Goal: Information Seeking & Learning: Learn about a topic

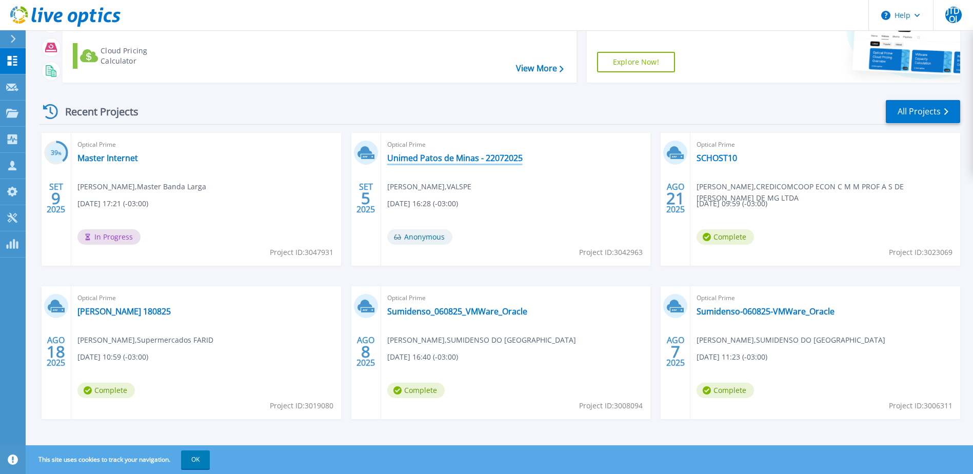
scroll to position [94, 0]
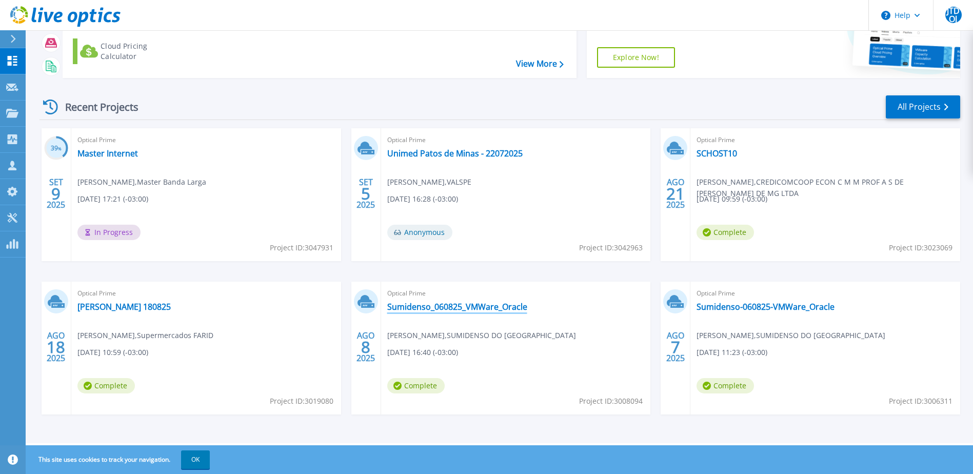
click at [465, 308] on link "Sumidenso_060825_VMWare_Oracle" at bounding box center [457, 307] width 140 height 10
click at [704, 153] on link "SCHOST10" at bounding box center [716, 153] width 41 height 10
click at [898, 106] on link "All Projects" at bounding box center [923, 106] width 74 height 23
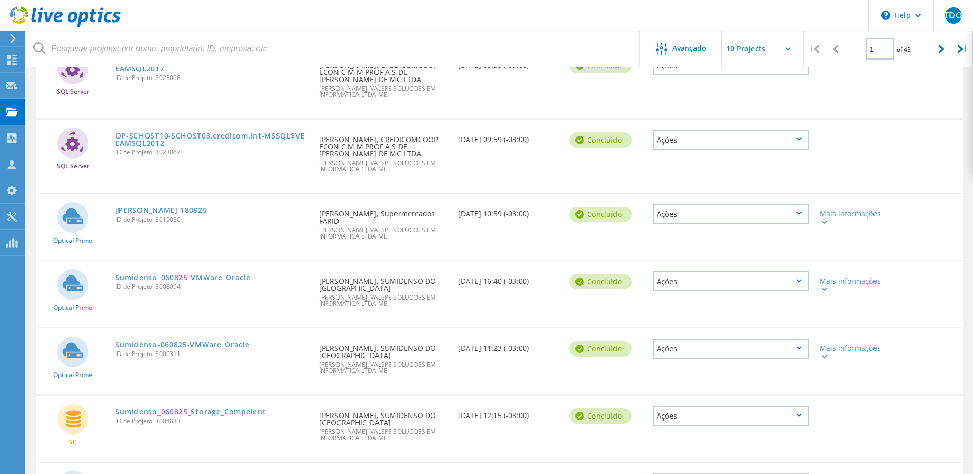
scroll to position [433, 0]
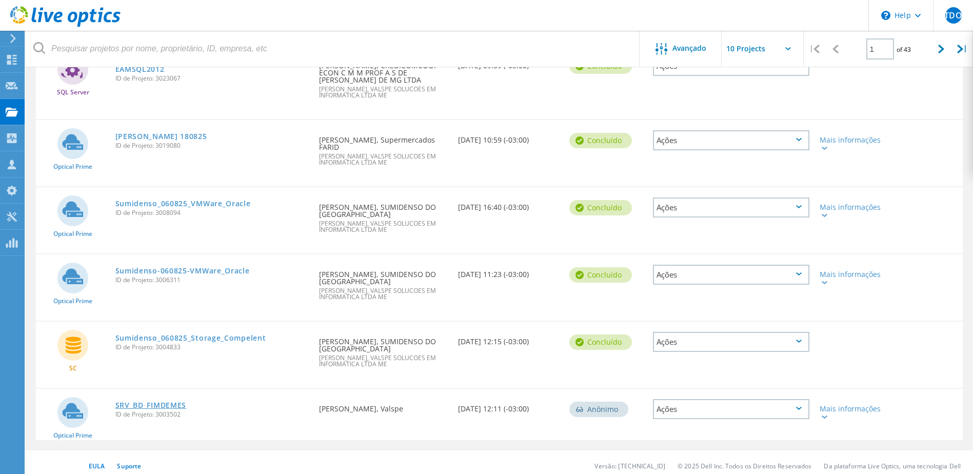
click at [169, 401] on link "SRV_BD_FIMDEMES" at bounding box center [150, 404] width 71 height 7
click at [935, 46] on div at bounding box center [941, 49] width 21 height 36
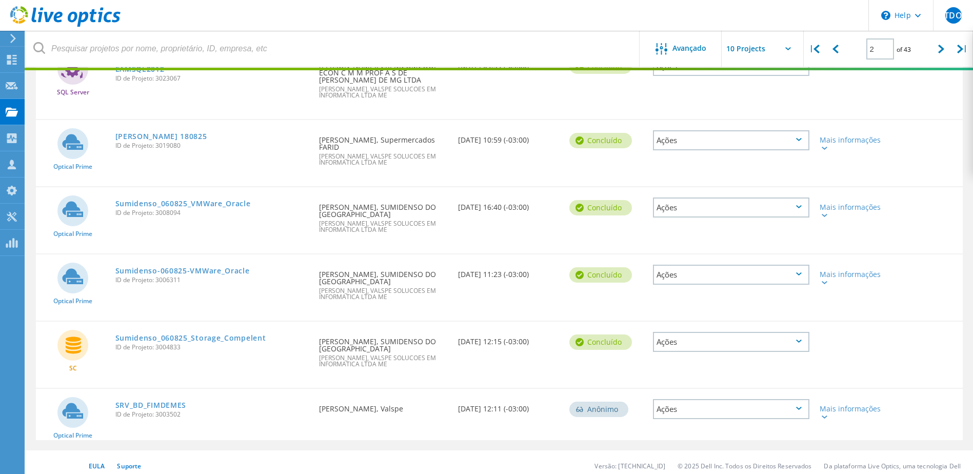
scroll to position [316, 0]
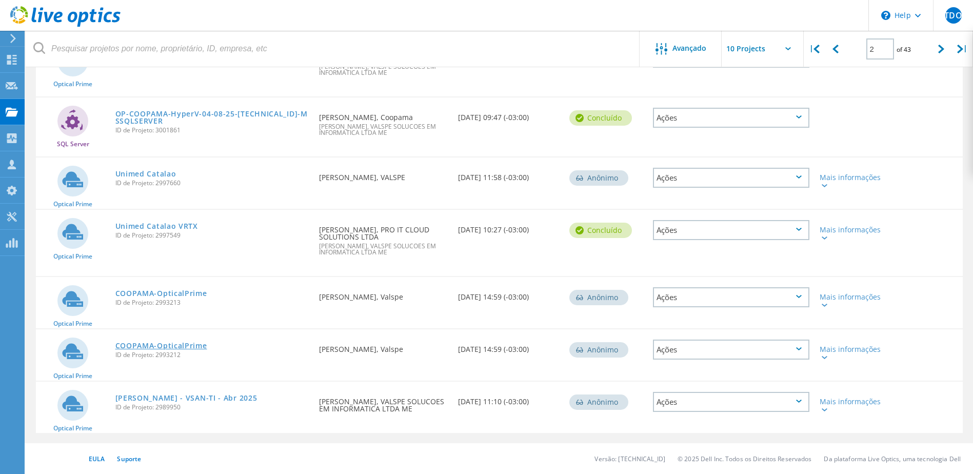
click at [153, 342] on link "COOPAMA-OpticalPrime" at bounding box center [161, 345] width 92 height 7
click at [944, 49] on icon at bounding box center [941, 49] width 6 height 9
type input "3"
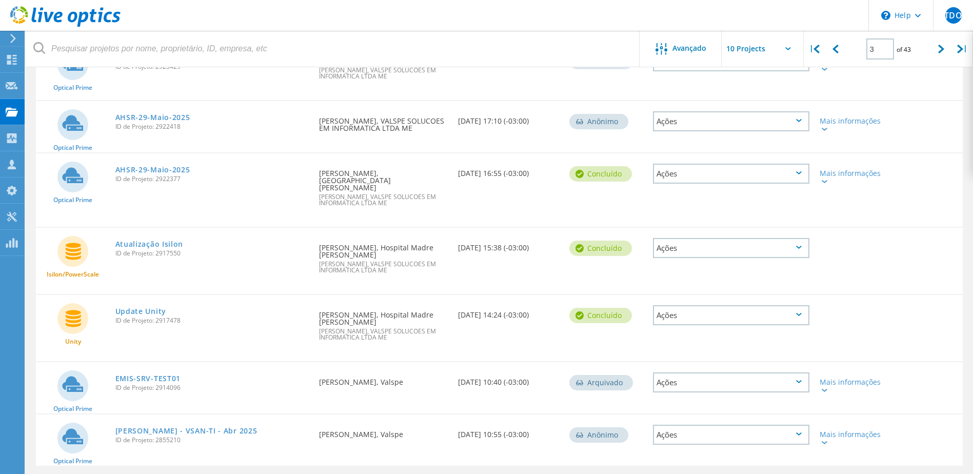
scroll to position [324, 0]
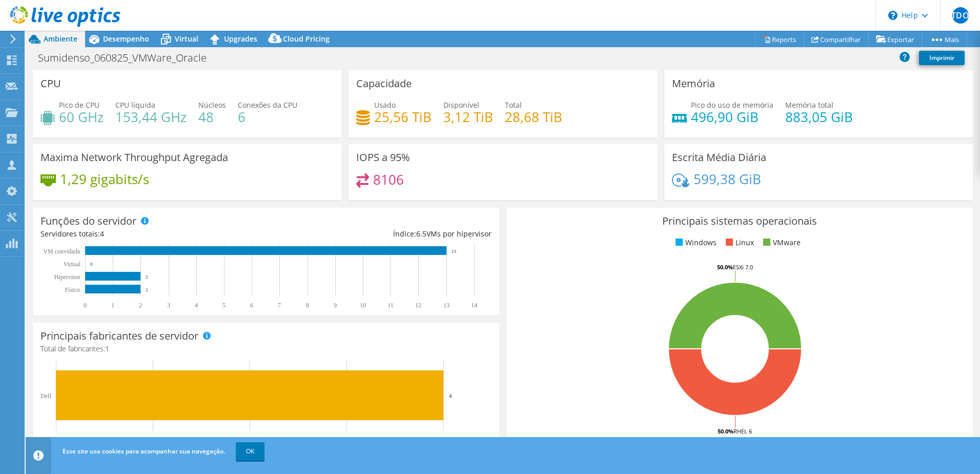
select select "USD"
click at [183, 35] on span "Virtual" at bounding box center [187, 39] width 24 height 10
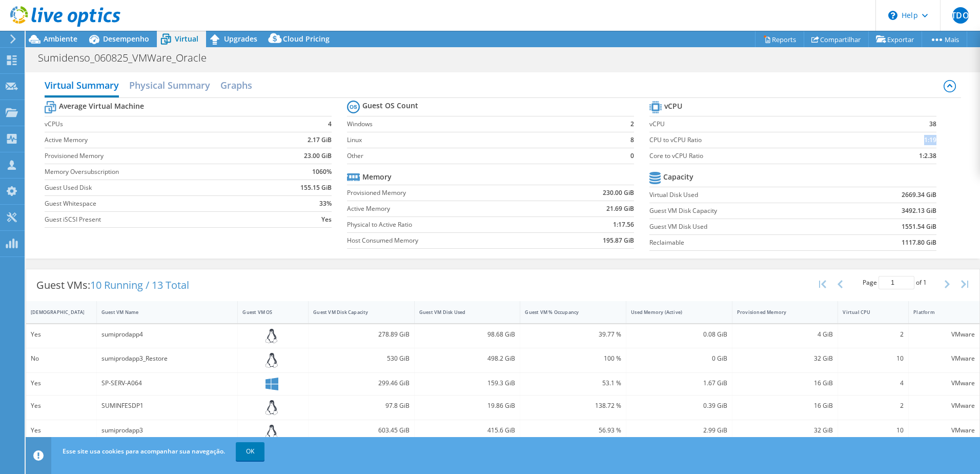
drag, startPoint x: 918, startPoint y: 139, endPoint x: 928, endPoint y: 135, distance: 11.0
click at [928, 135] on b "1:19" at bounding box center [931, 140] width 12 height 10
click at [909, 156] on td "1:2.38" at bounding box center [904, 156] width 66 height 16
drag, startPoint x: 912, startPoint y: 157, endPoint x: 935, endPoint y: 156, distance: 22.6
click at [935, 156] on section "vCPU vCPU 38 CPU to vCPU Ratio 1:19 Core to vCPU Ratio 1:2.38 Capacity Virtual …" at bounding box center [801, 176] width 303 height 157
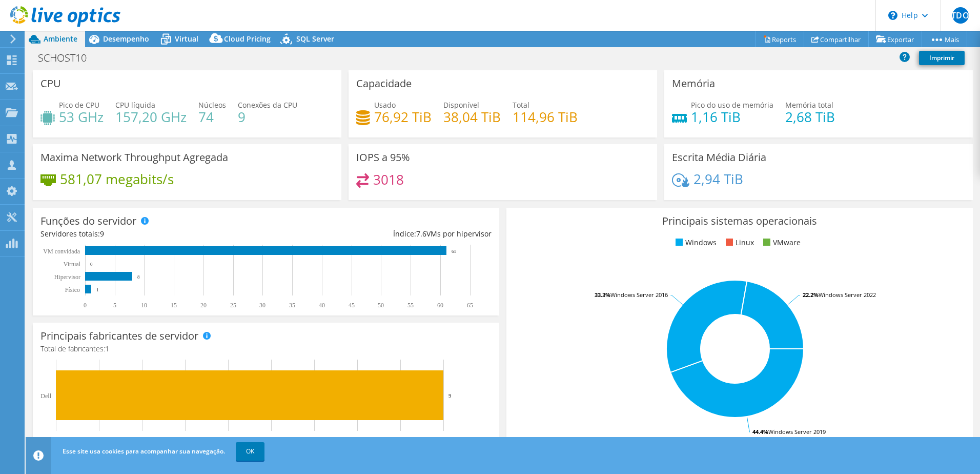
select select "SouthAmerica"
select select "USD"
click at [172, 39] on icon at bounding box center [166, 39] width 18 height 18
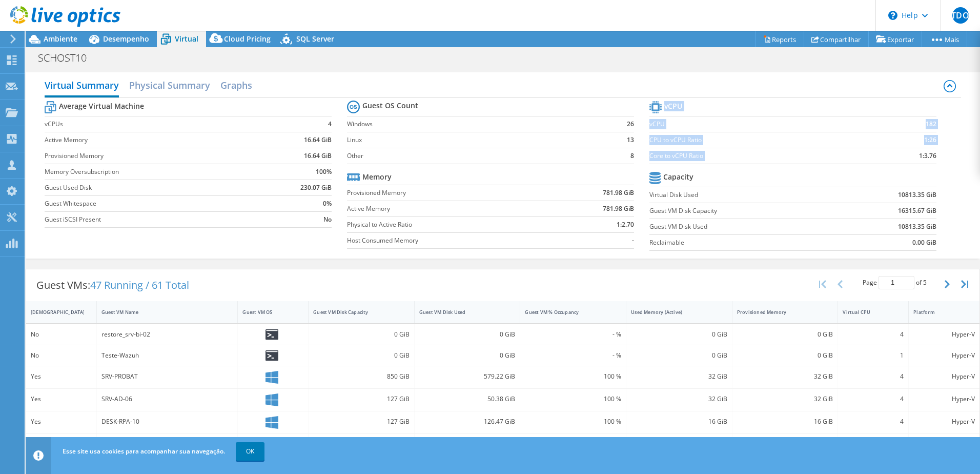
drag, startPoint x: 914, startPoint y: 154, endPoint x: 932, endPoint y: 154, distance: 18.5
click at [932, 154] on section "vCPU vCPU 182 CPU to vCPU Ratio 1:26 Core to vCPU Ratio 1:3.76 Capacity Virtual…" at bounding box center [801, 176] width 303 height 157
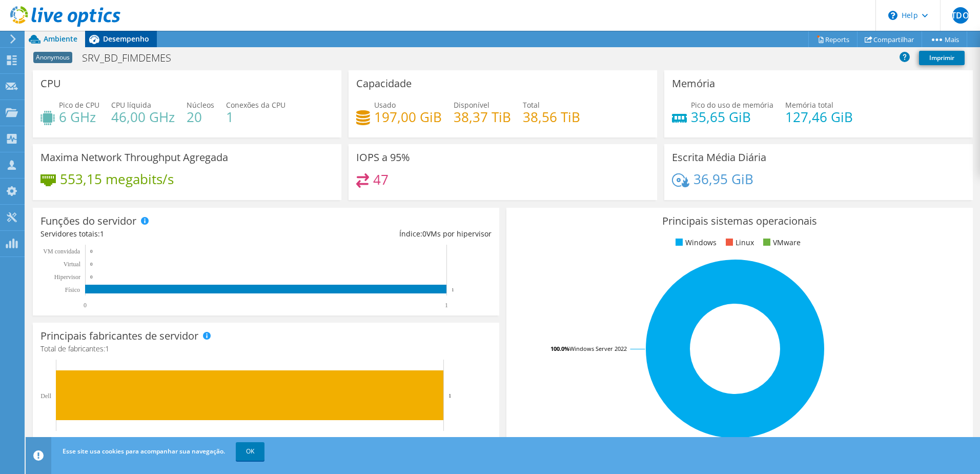
click at [122, 38] on span "Desempenho" at bounding box center [126, 39] width 46 height 10
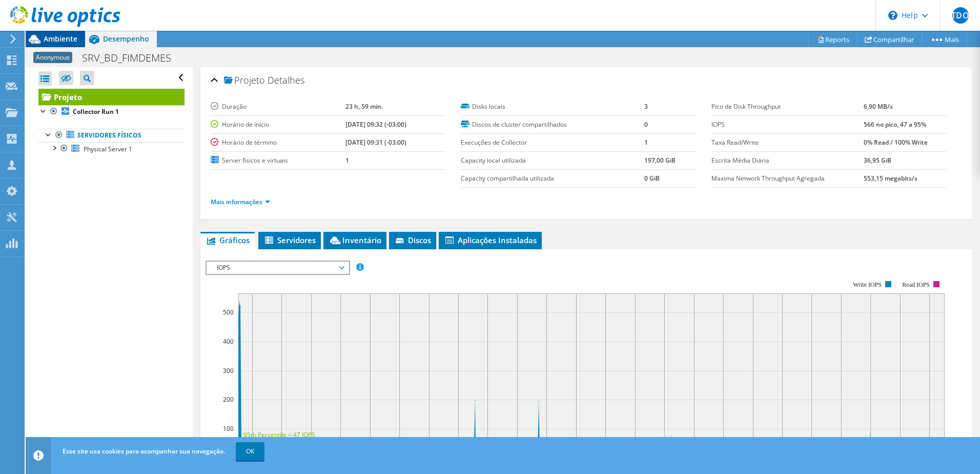
click at [54, 38] on span "Ambiente" at bounding box center [61, 39] width 34 height 10
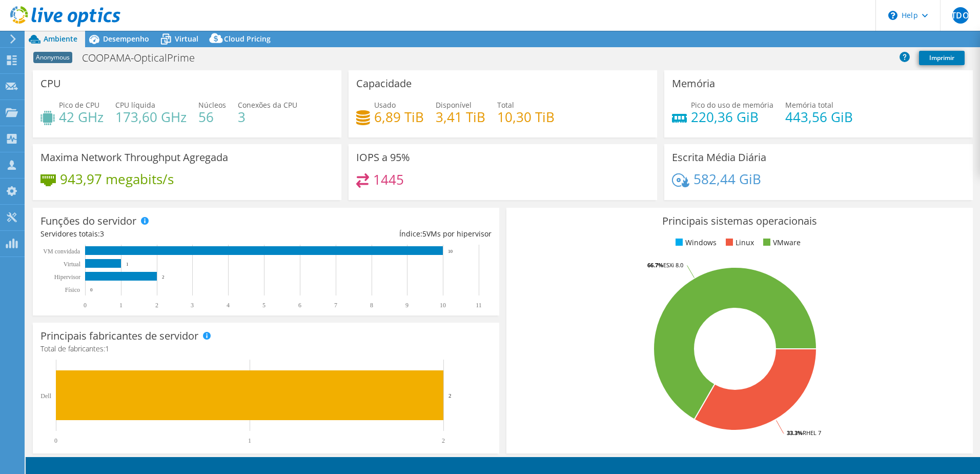
select select "USD"
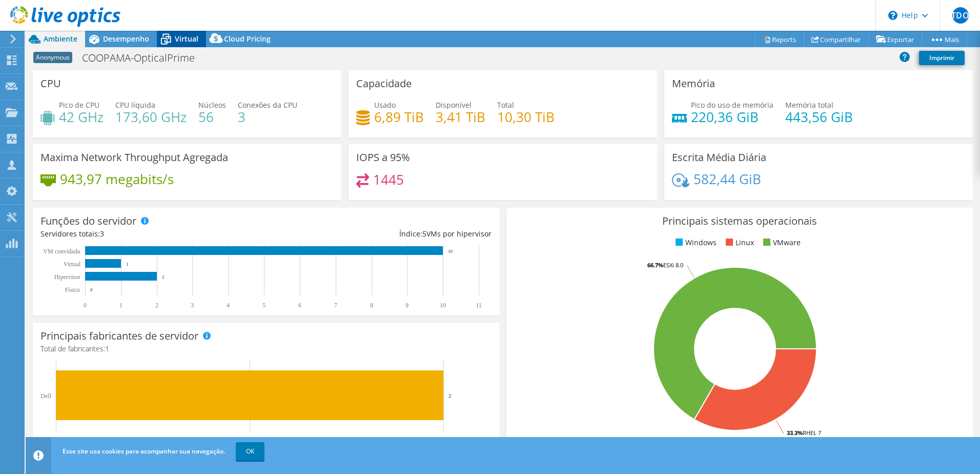
click at [176, 40] on span "Virtual" at bounding box center [187, 39] width 24 height 10
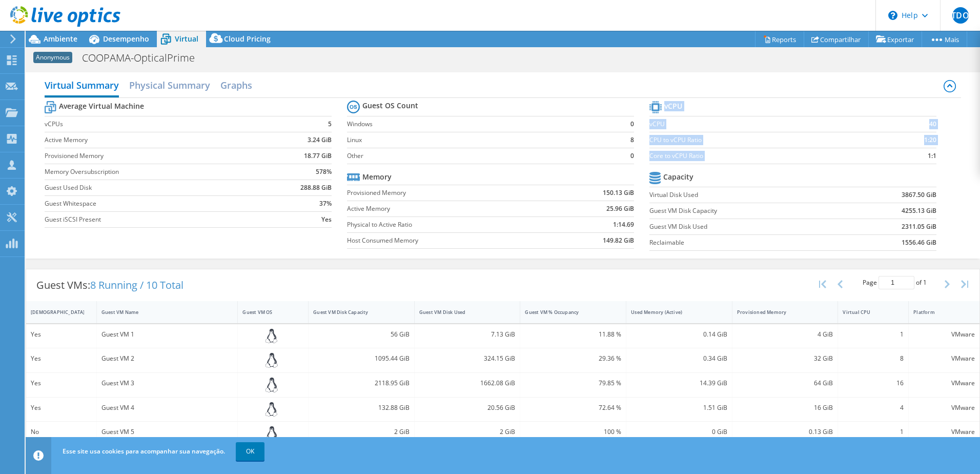
drag, startPoint x: 919, startPoint y: 153, endPoint x: 930, endPoint y: 153, distance: 10.8
click at [930, 153] on section "vCPU vCPU 40 CPU to vCPU Ratio 1:20 Core to vCPU Ratio 1:1 Capacity Virtual Dis…" at bounding box center [801, 176] width 303 height 157
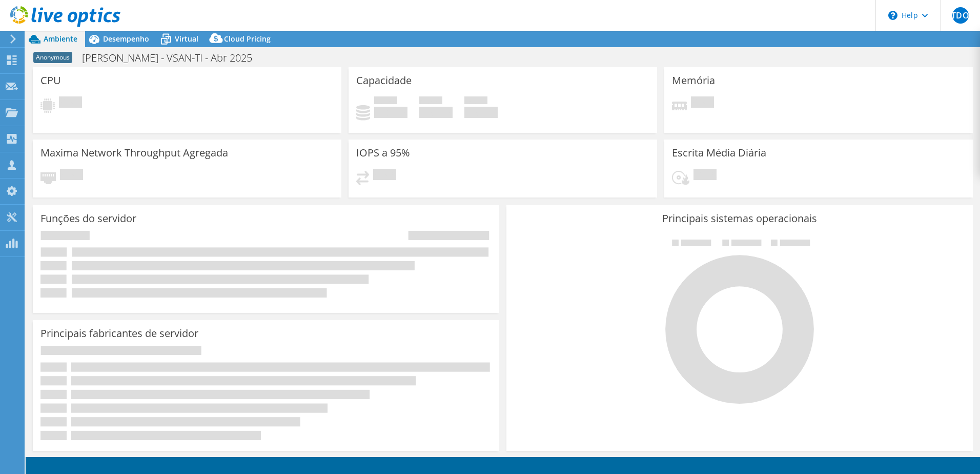
select select "SouthAmerica"
select select "USD"
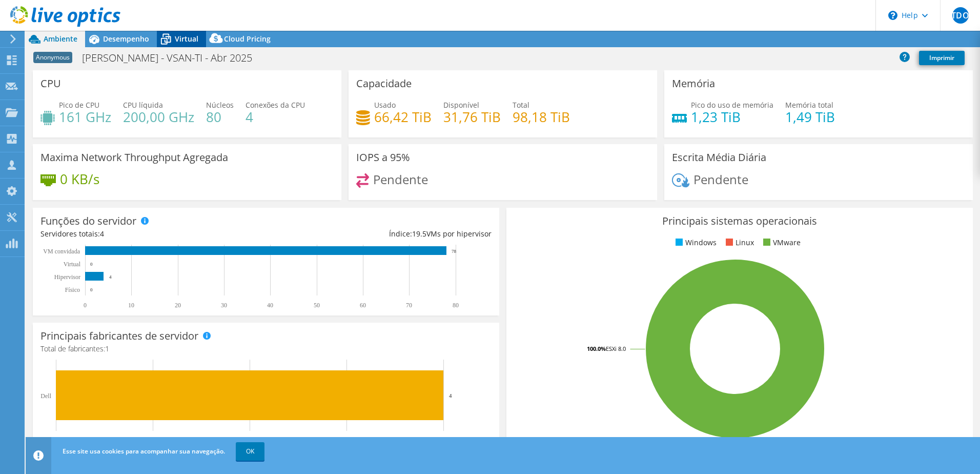
click at [182, 39] on span "Virtual" at bounding box center [187, 39] width 24 height 10
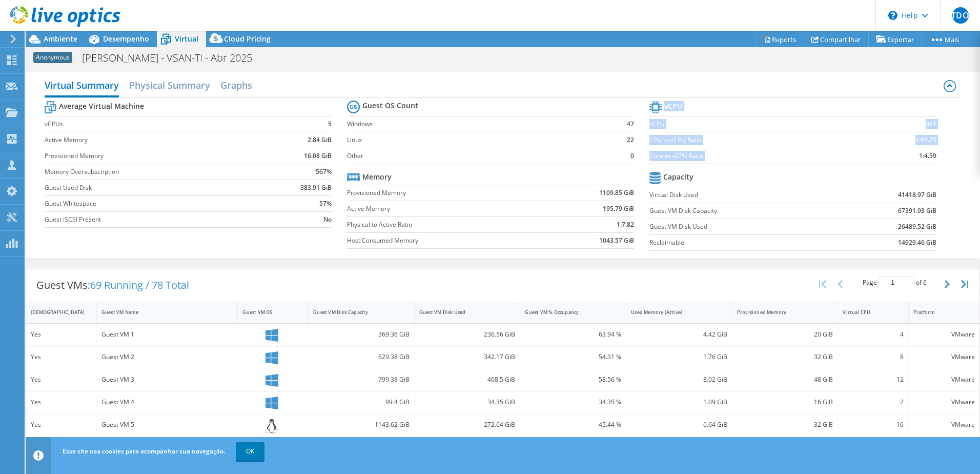
drag, startPoint x: 912, startPoint y: 156, endPoint x: 932, endPoint y: 156, distance: 20.0
click at [932, 156] on section "vCPU vCPU 367 CPU to vCPU Ratio 1:91.75 Core to vCPU Ratio 1:4.59 Capacity Virt…" at bounding box center [801, 176] width 303 height 157
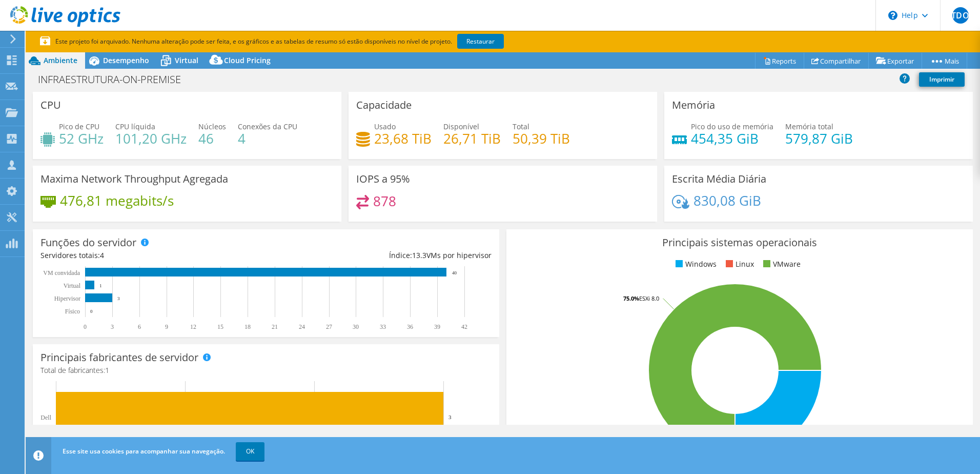
select select "USD"
click at [183, 62] on span "Virtual" at bounding box center [187, 60] width 24 height 10
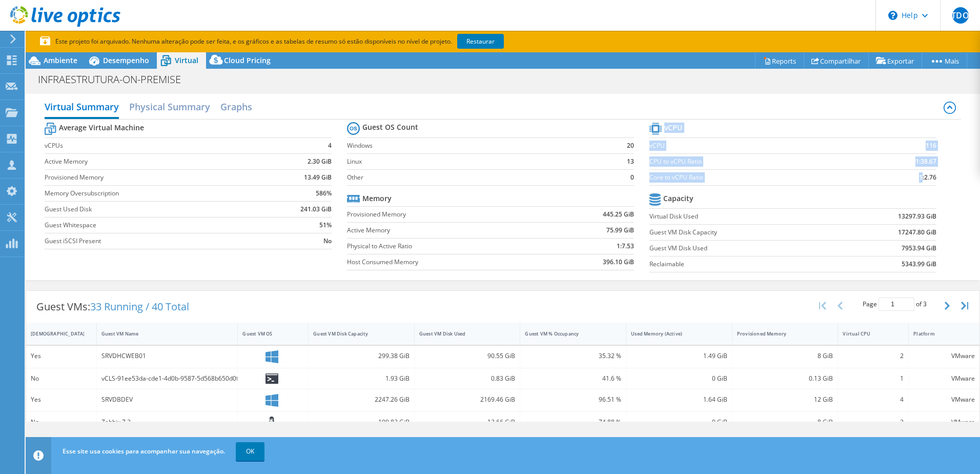
drag, startPoint x: 915, startPoint y: 179, endPoint x: 944, endPoint y: 178, distance: 29.2
click at [944, 178] on section "vCPU vCPU 116 CPU to vCPU Ratio 1:38.67 Core to vCPU Ratio 1:2.76 Capacity Virt…" at bounding box center [801, 198] width 303 height 157
